Goal: Contribute content: Add original content to the website for others to see

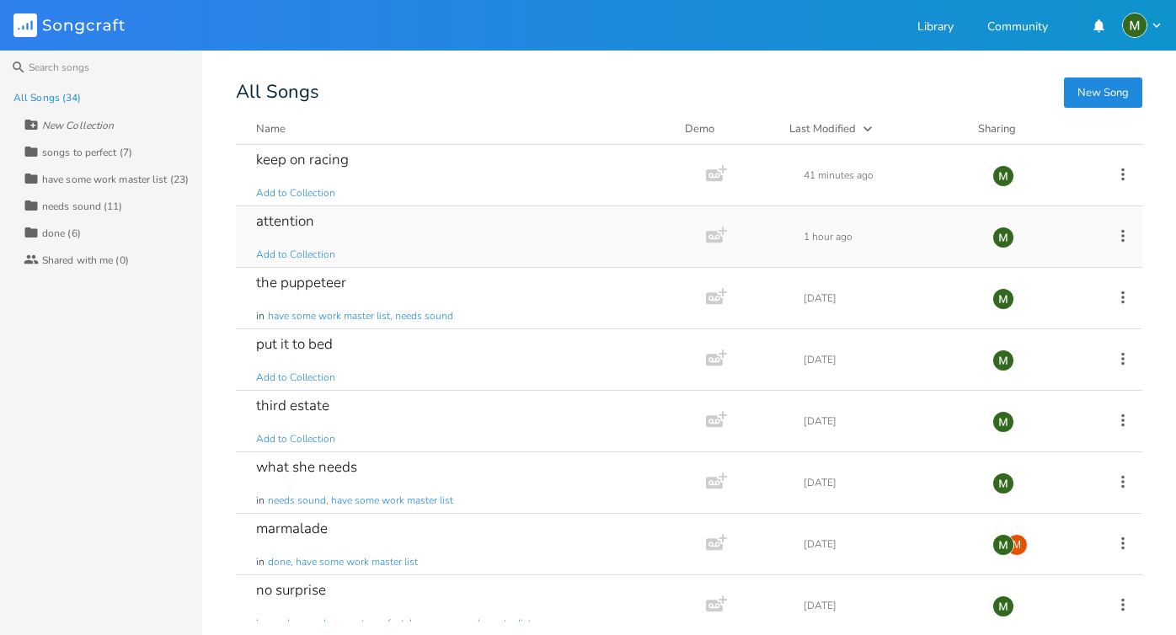
click at [338, 206] on div "attention Add to Collection" at bounding box center [467, 236] width 423 height 61
click at [339, 281] on div "the puppeteer" at bounding box center [301, 282] width 90 height 14
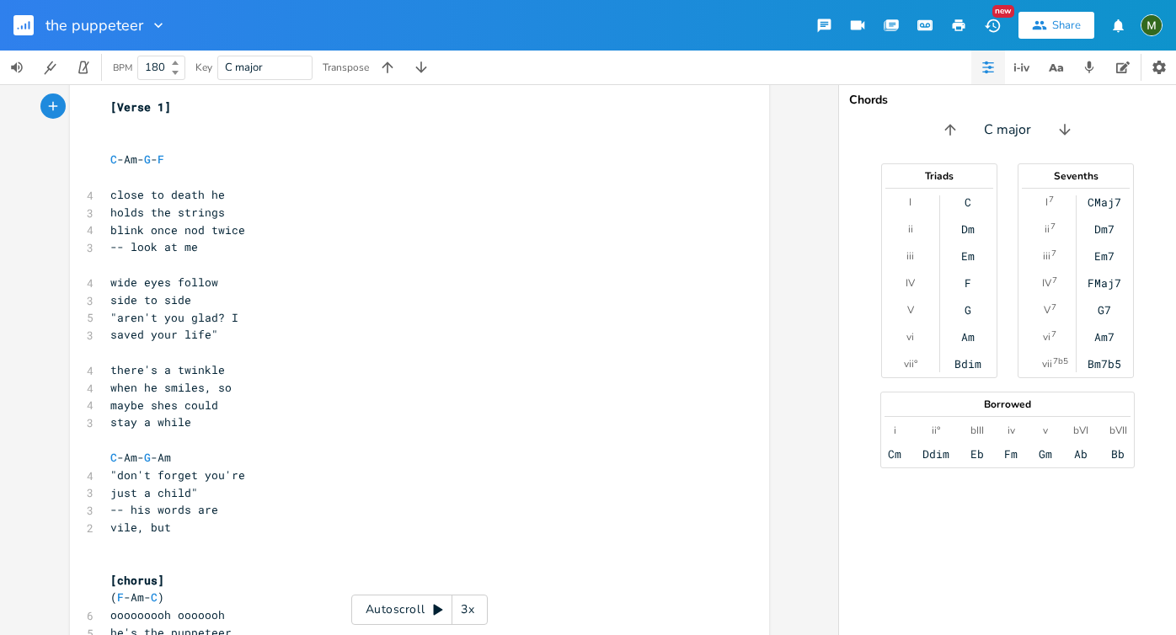
scroll to position [37, 0]
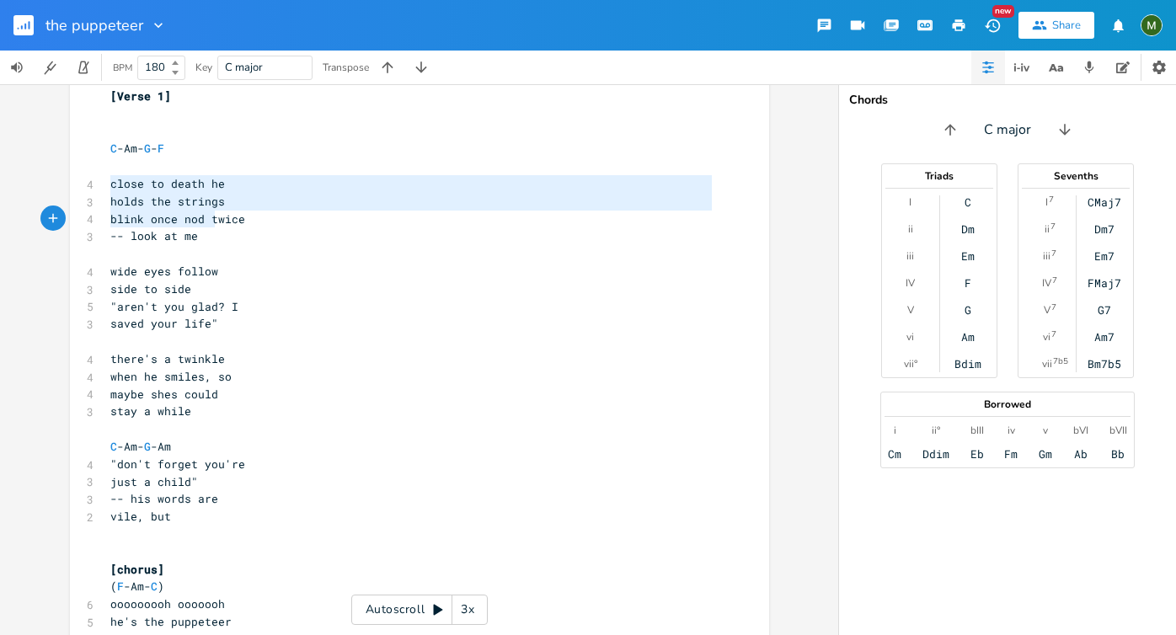
type textarea "close to death he holds the strings blink once nod twice -- look at me"
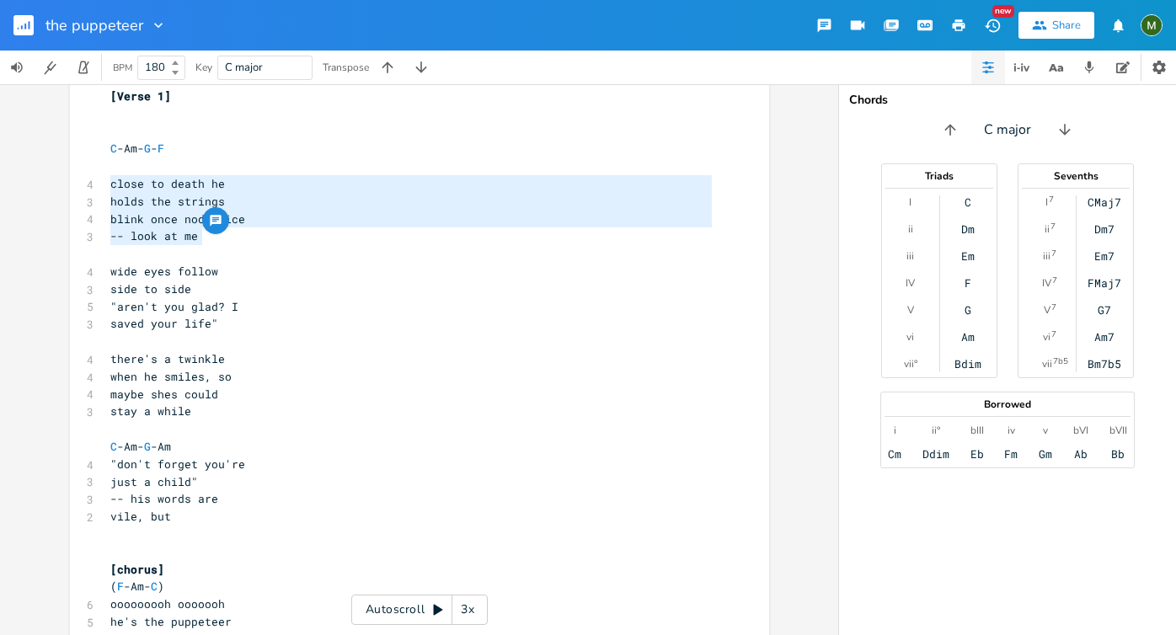
drag, startPoint x: 104, startPoint y: 186, endPoint x: 216, endPoint y: 232, distance: 120.9
click at [286, 227] on pre "-- look at me" at bounding box center [411, 236] width 608 height 18
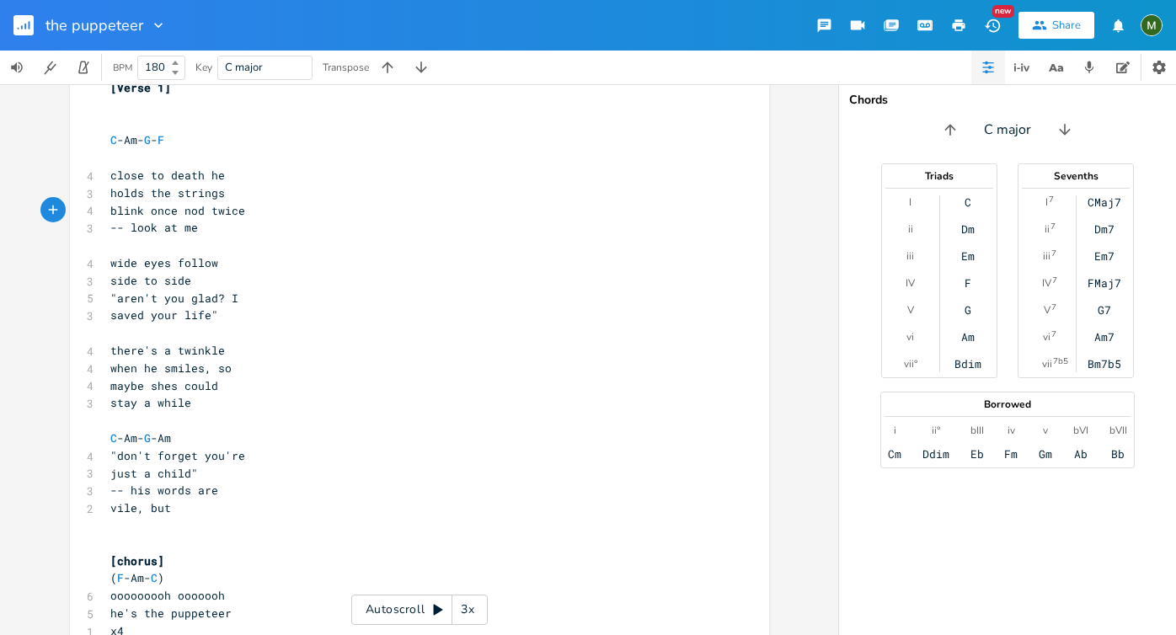
scroll to position [0, 0]
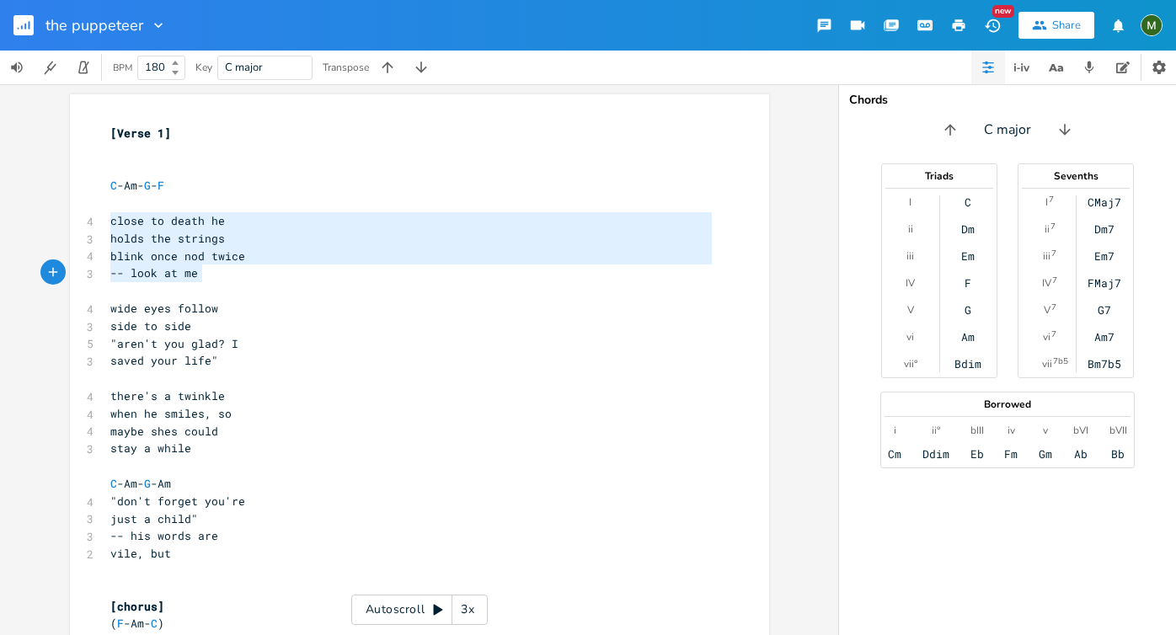
type textarea "close to death he holds the strings blink once nod twice -- look at me"
drag, startPoint x: 108, startPoint y: 221, endPoint x: 225, endPoint y: 286, distance: 134.2
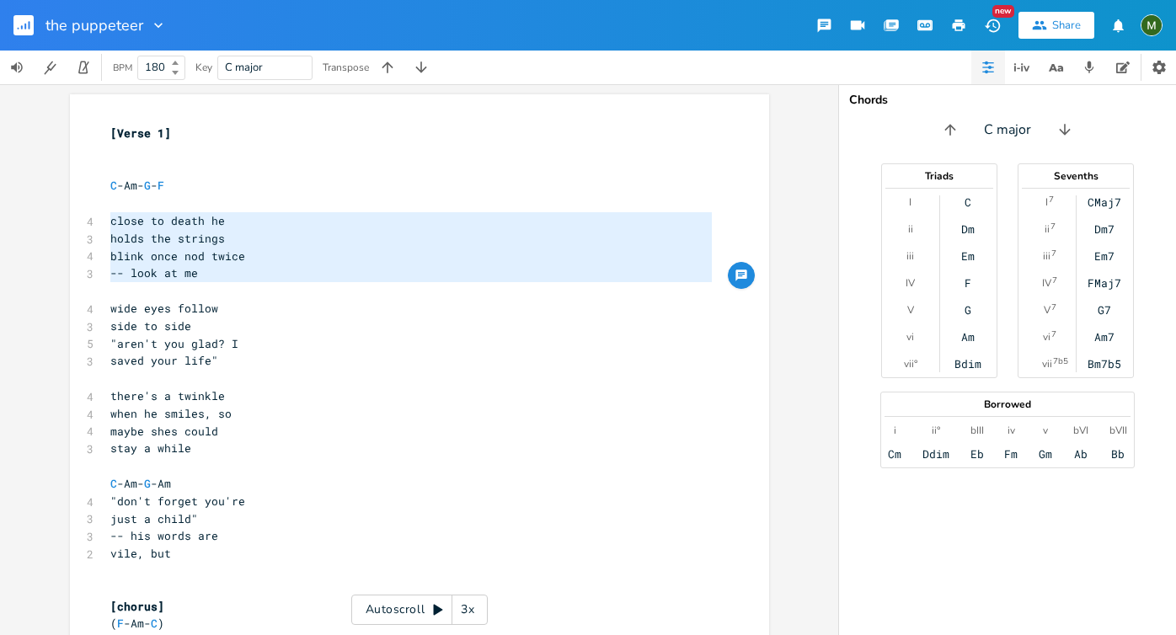
click at [152, 335] on pre ""aren't you glad? I" at bounding box center [411, 344] width 608 height 18
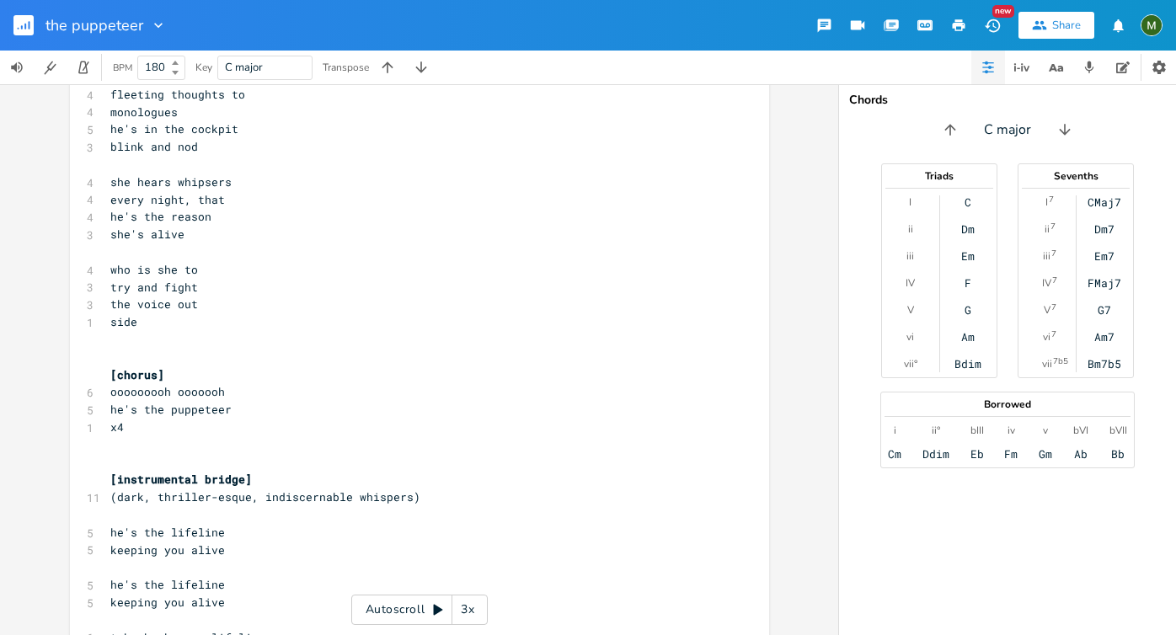
scroll to position [742, 0]
click at [17, 29] on rect "button" at bounding box center [23, 25] width 20 height 20
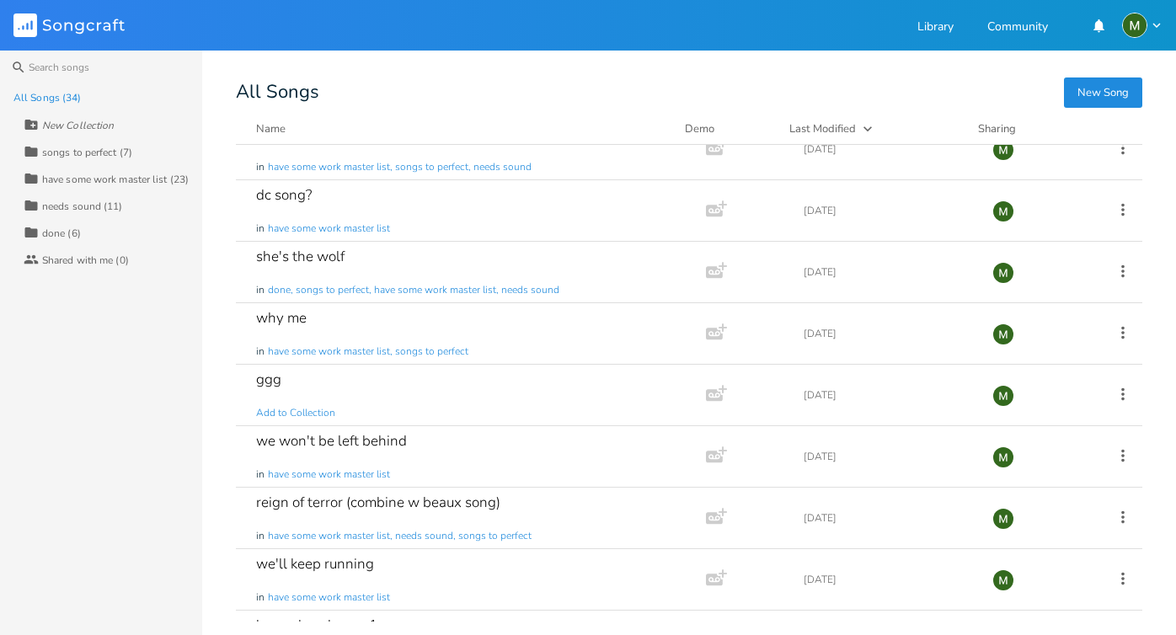
scroll to position [519, 0]
click at [312, 259] on div "she's the wolf" at bounding box center [300, 255] width 88 height 14
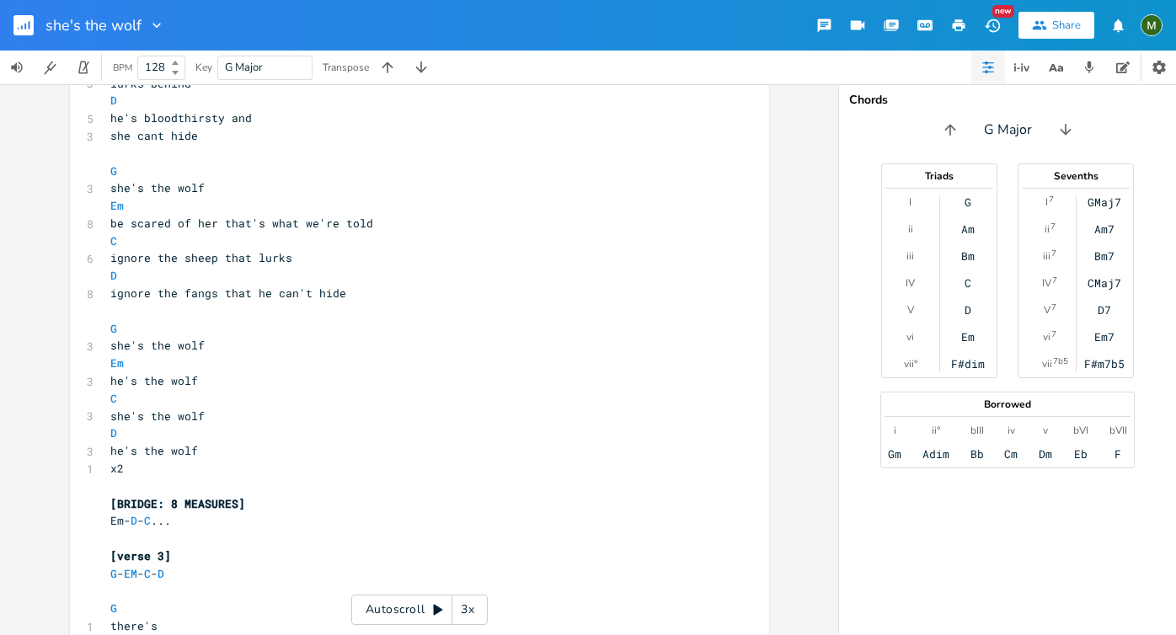
scroll to position [1620, 0]
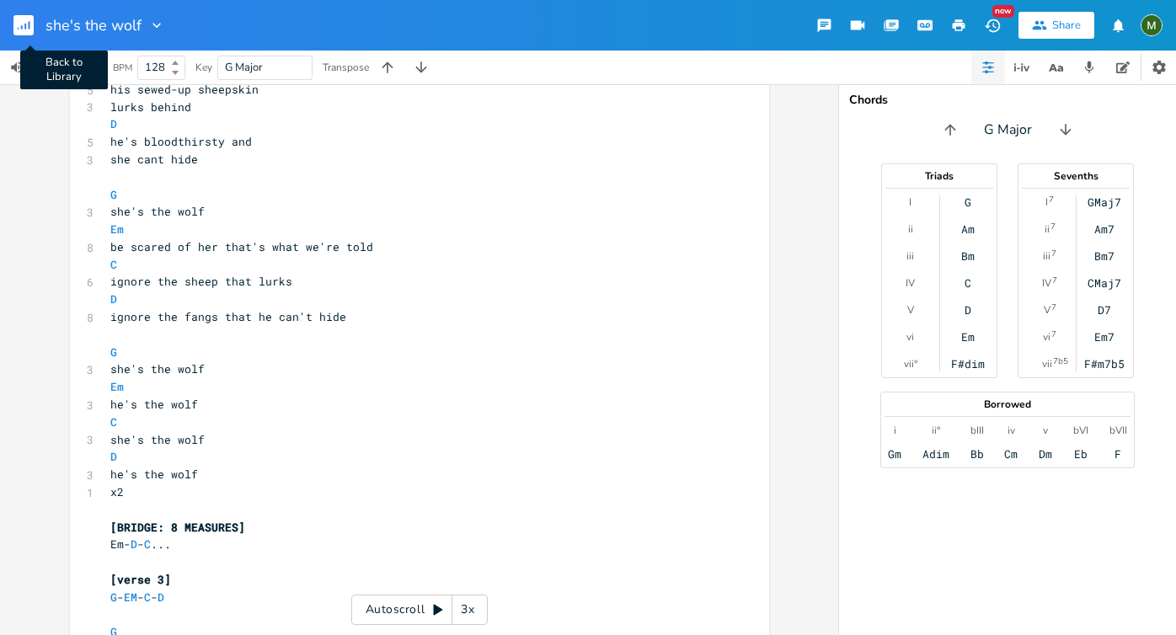
click at [24, 28] on icon "button" at bounding box center [25, 27] width 2 height 6
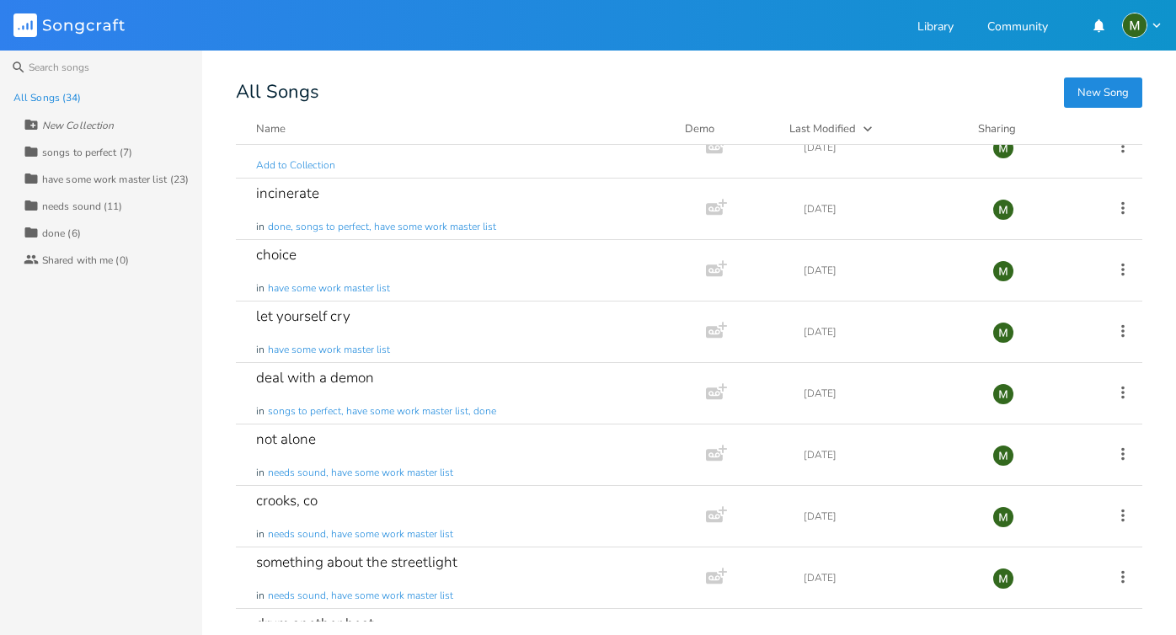
scroll to position [997, 0]
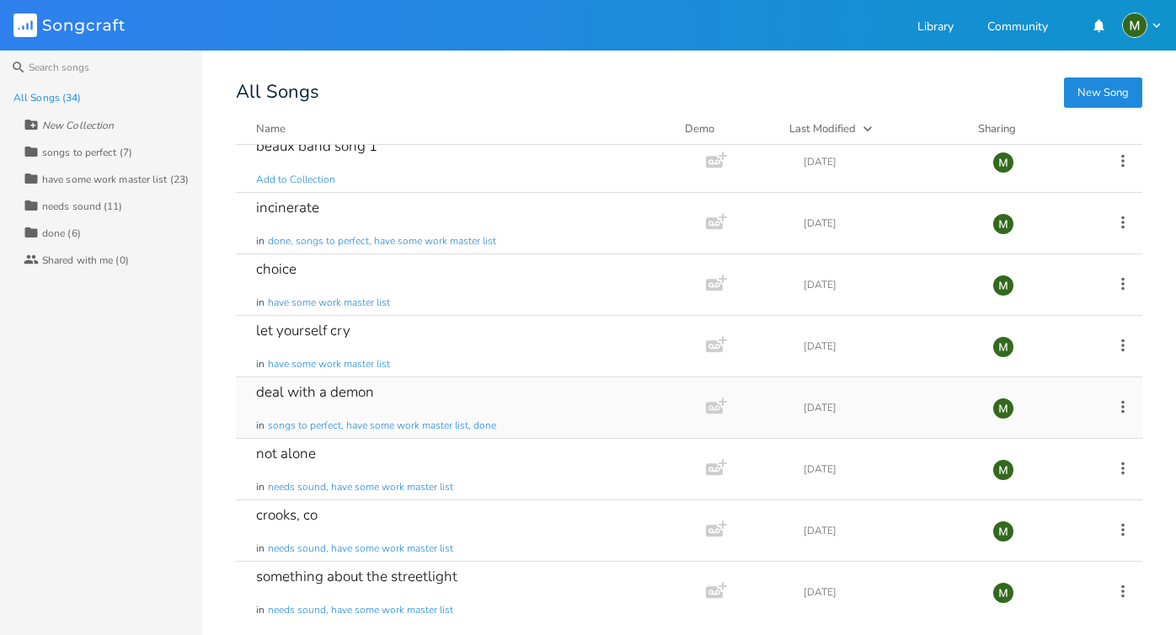
click at [357, 391] on div "deal with a demon" at bounding box center [315, 392] width 118 height 14
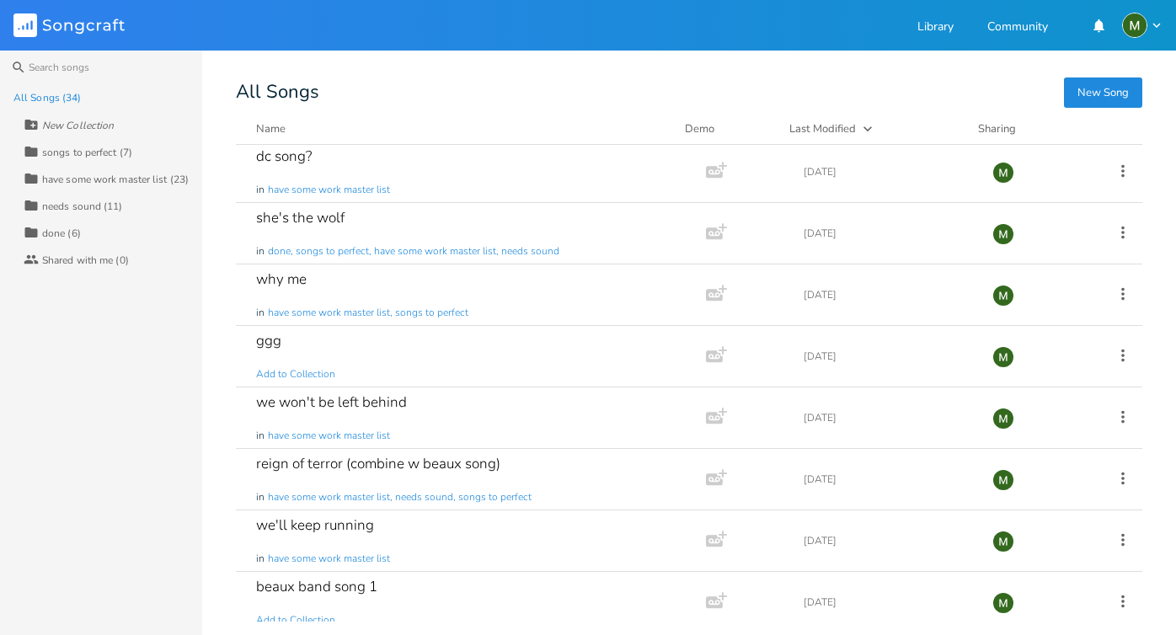
scroll to position [521, 0]
